Goal: Navigation & Orientation: Find specific page/section

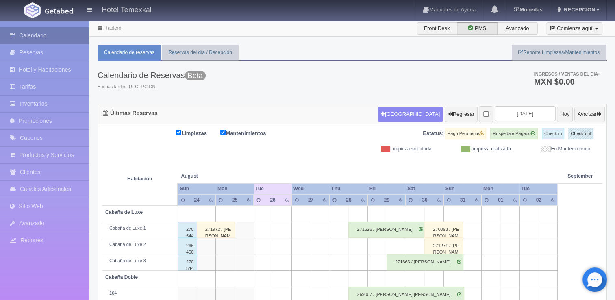
click at [61, 43] on link "Calendario" at bounding box center [44, 35] width 89 height 17
